Goal: Navigation & Orientation: Find specific page/section

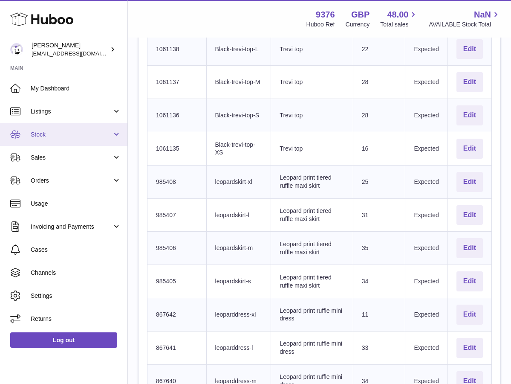
click at [67, 141] on link "Stock" at bounding box center [63, 134] width 127 height 23
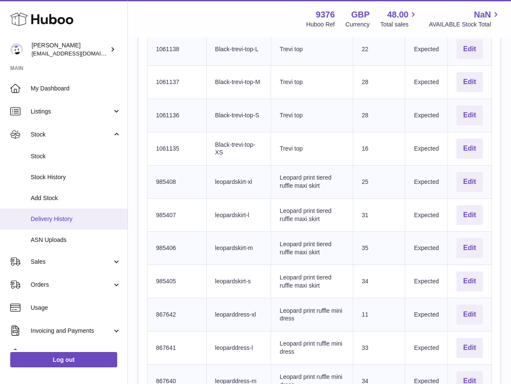
click at [68, 215] on span "Delivery History" at bounding box center [76, 219] width 90 height 8
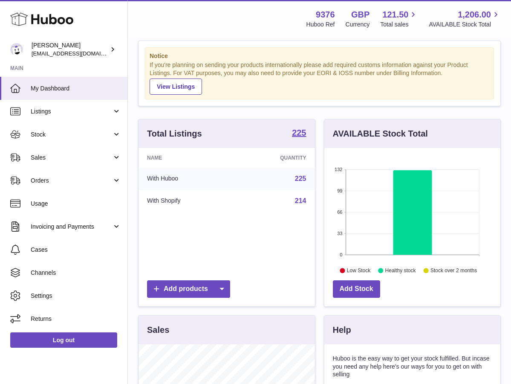
scroll to position [15, 0]
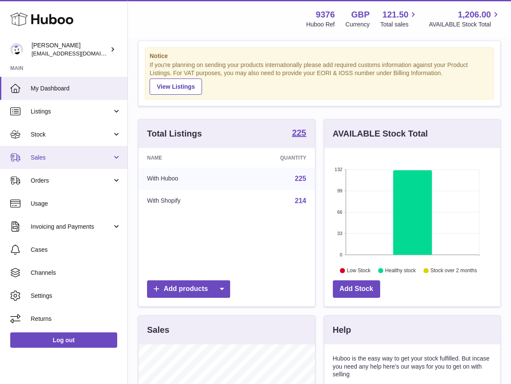
click at [72, 152] on link "Sales" at bounding box center [63, 157] width 127 height 23
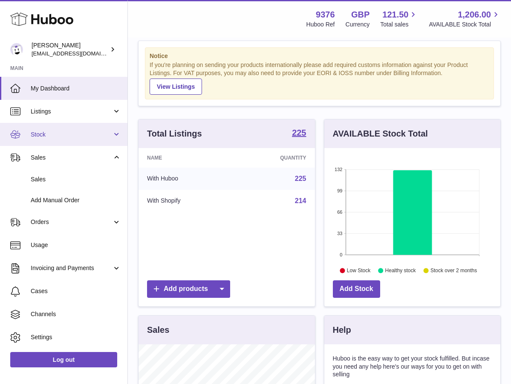
click at [56, 133] on span "Stock" at bounding box center [71, 134] width 81 height 8
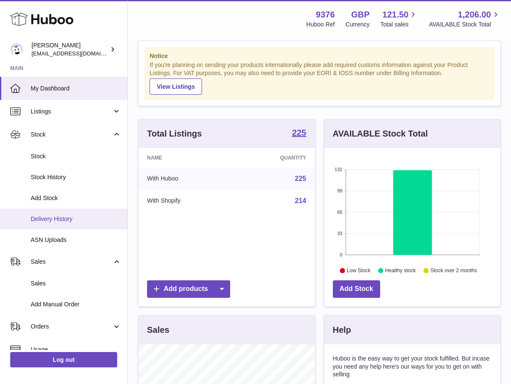
click at [65, 215] on span "Delivery History" at bounding box center [76, 219] width 90 height 8
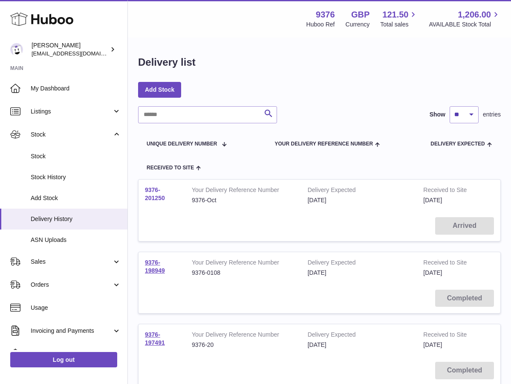
click at [164, 196] on link "9376-201250" at bounding box center [155, 193] width 20 height 15
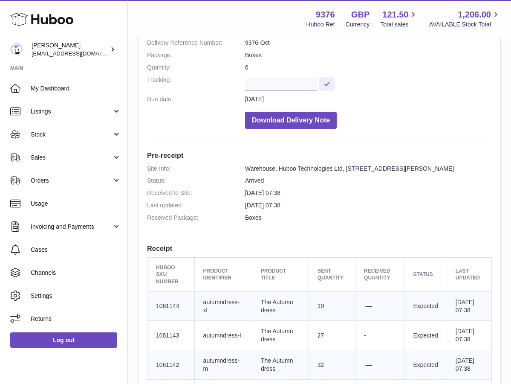
scroll to position [142, 0]
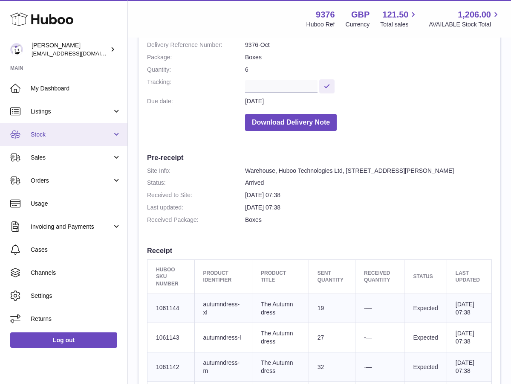
click at [60, 135] on span "Stock" at bounding box center [71, 134] width 81 height 8
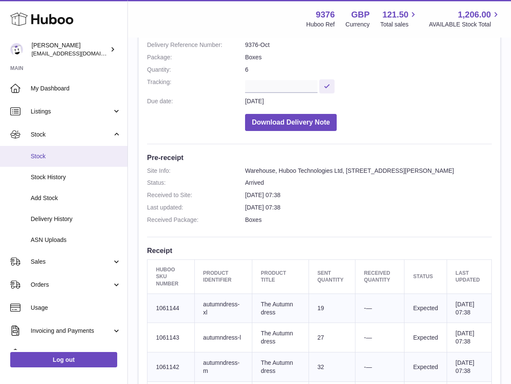
click at [62, 161] on link "Stock" at bounding box center [63, 156] width 127 height 21
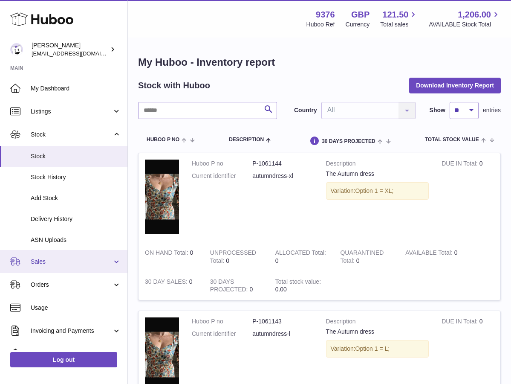
click at [45, 252] on link "Sales" at bounding box center [63, 261] width 127 height 23
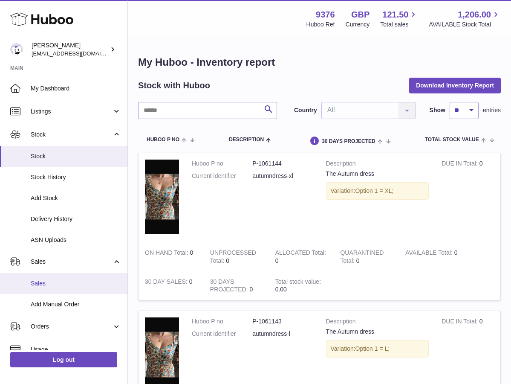
click at [56, 281] on span "Sales" at bounding box center [76, 283] width 90 height 8
